Goal: Task Accomplishment & Management: Complete application form

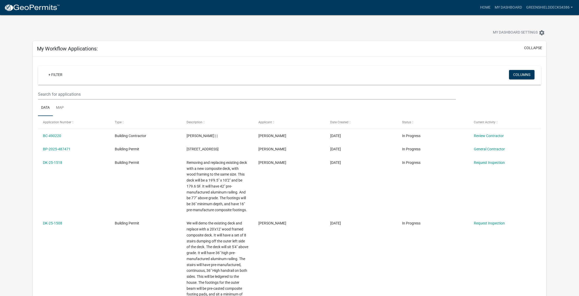
scroll to position [40, 0]
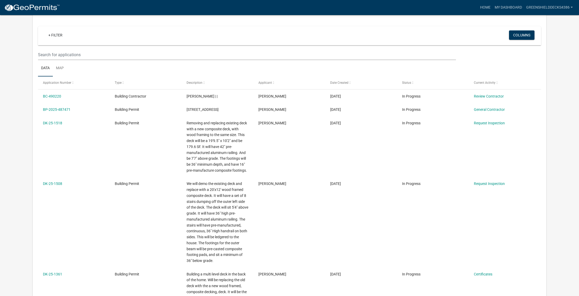
scroll to position [40, 0]
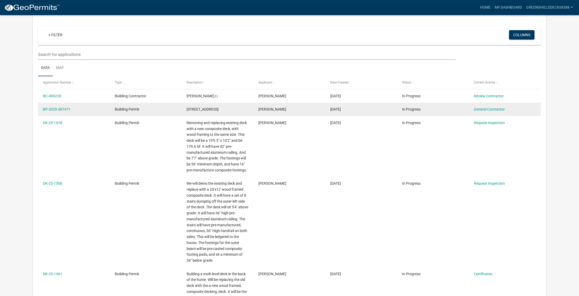
click at [213, 110] on span "[STREET_ADDRESS]" at bounding box center [203, 109] width 32 height 4
click at [51, 110] on link "BP-2025-487471" at bounding box center [57, 109] width 28 height 4
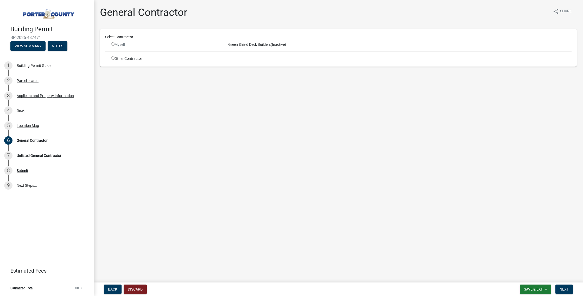
click at [113, 43] on input "radio" at bounding box center [112, 43] width 3 height 3
radio input "false"
click at [540, 291] on span "Save & Exit" at bounding box center [534, 290] width 20 height 4
click at [530, 277] on button "Save & Exit" at bounding box center [531, 276] width 42 height 13
